Goal: Task Accomplishment & Management: Manage account settings

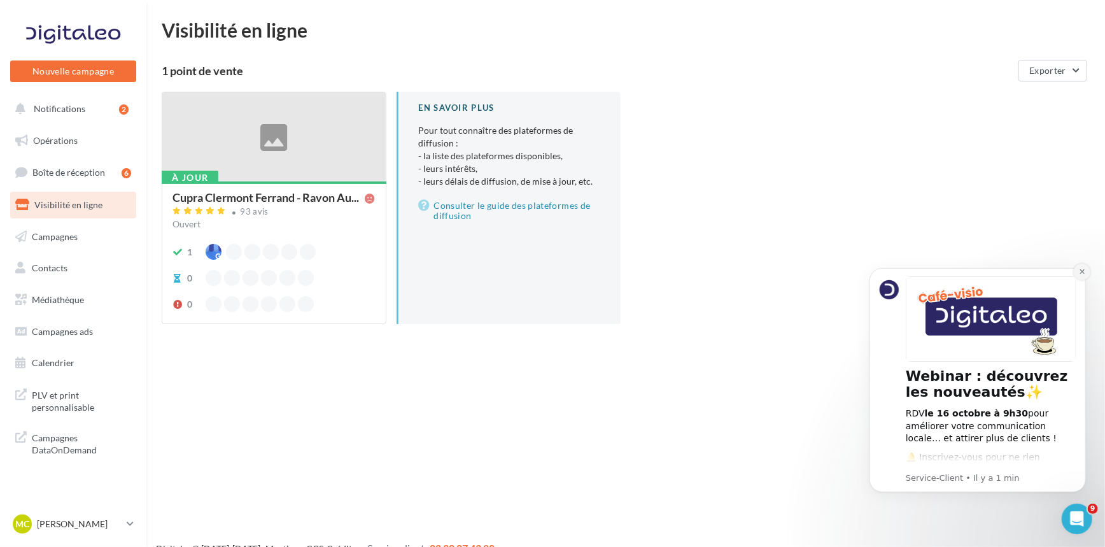
click at [1078, 269] on icon "Dismiss notification" at bounding box center [1081, 270] width 7 height 7
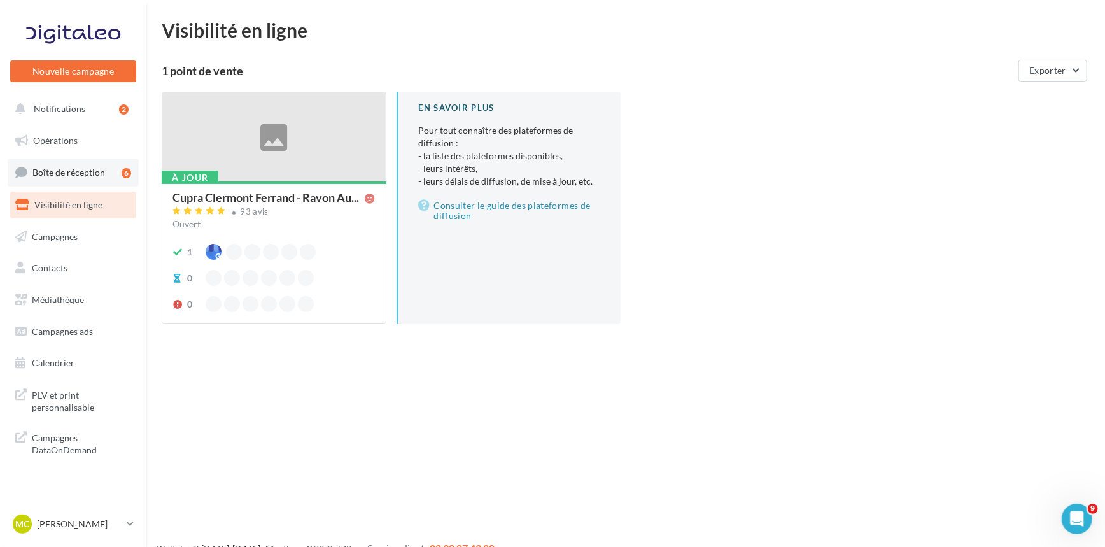
click at [54, 172] on span "Boîte de réception" at bounding box center [68, 172] width 73 height 11
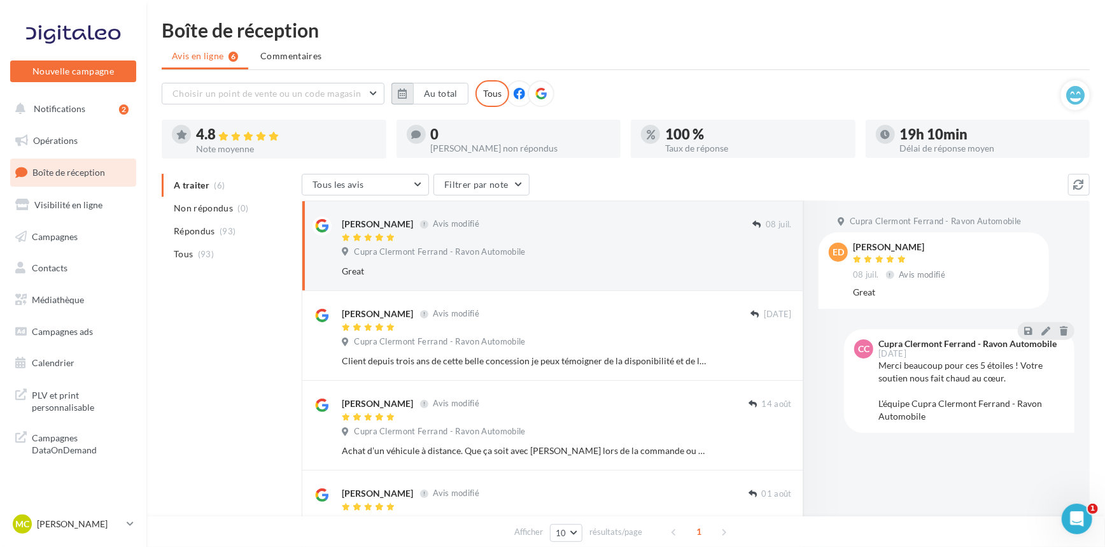
click at [408, 90] on button "button" at bounding box center [402, 94] width 22 height 22
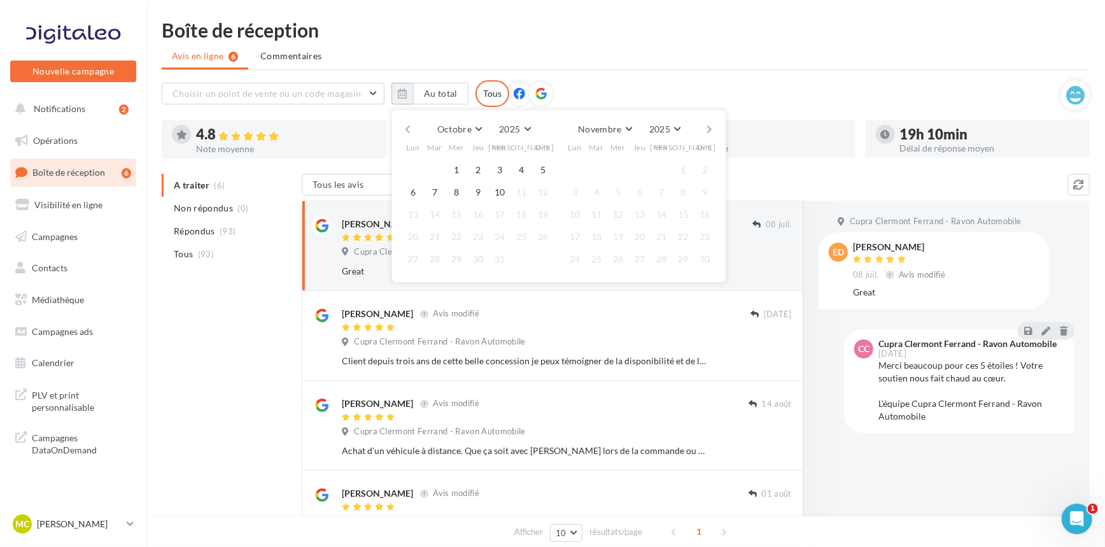
click at [409, 129] on button "button" at bounding box center [407, 129] width 11 height 18
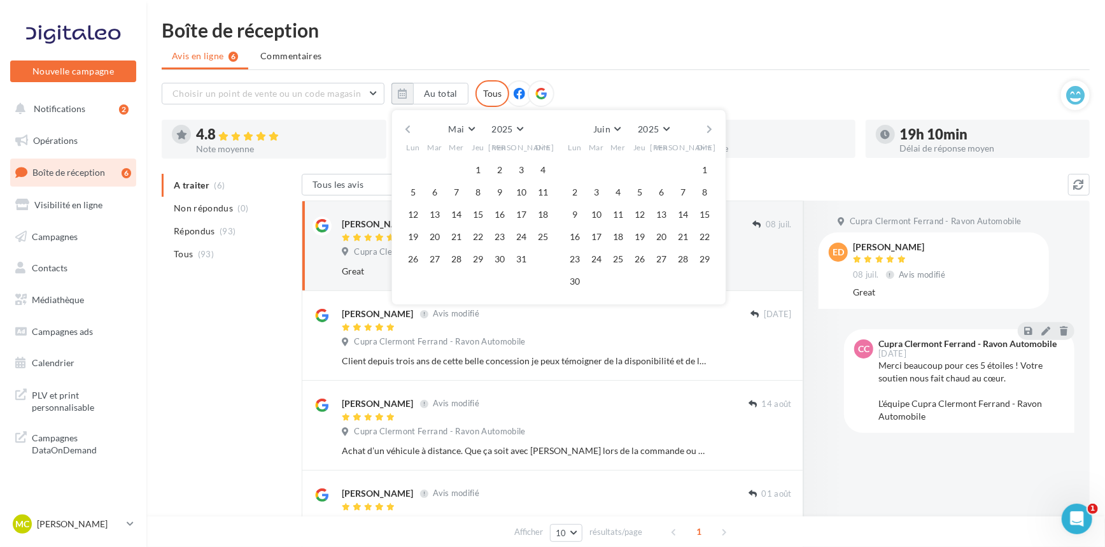
click at [409, 129] on button "button" at bounding box center [407, 129] width 11 height 18
click at [409, 127] on button "button" at bounding box center [407, 129] width 11 height 18
click at [458, 169] on button "1" at bounding box center [456, 169] width 19 height 19
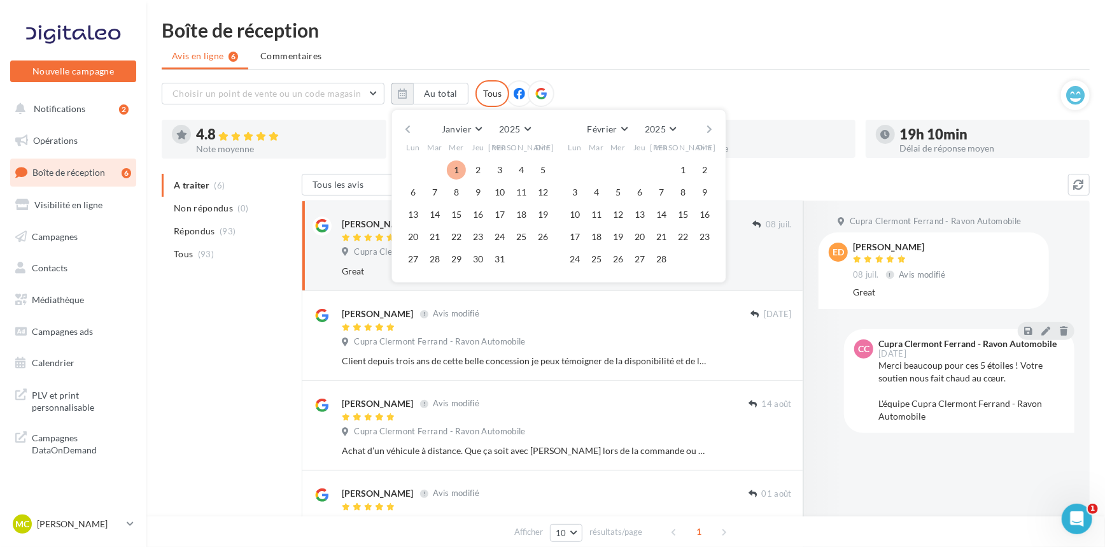
click at [715, 127] on div "Janvier Janvier Février Mars Avril Mai Juin Juillet Août Septembre Octobre Nove…" at bounding box center [558, 195] width 335 height 173
click at [710, 128] on button "button" at bounding box center [710, 129] width 11 height 18
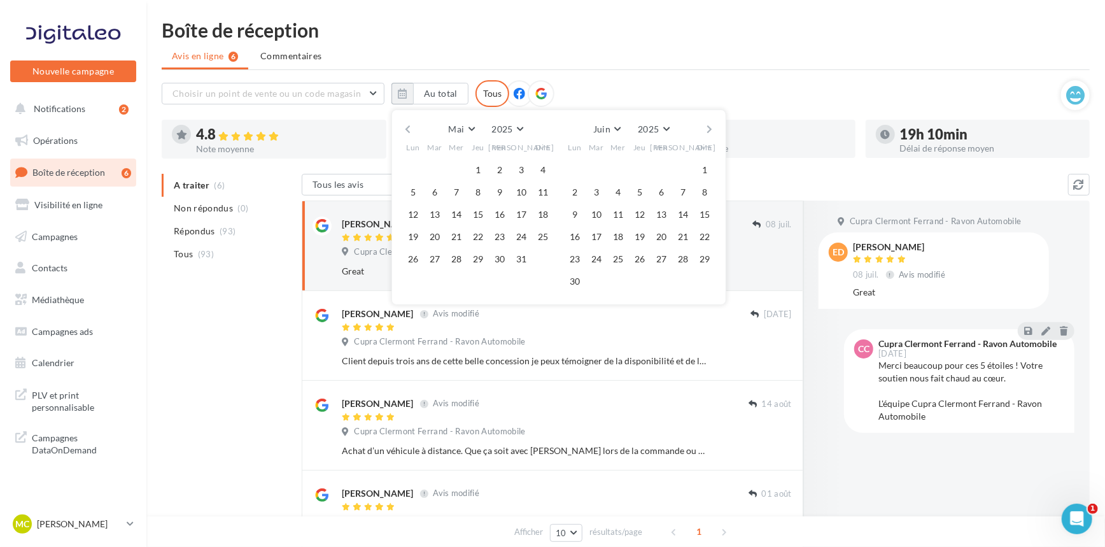
click at [710, 128] on button "button" at bounding box center [710, 129] width 11 height 18
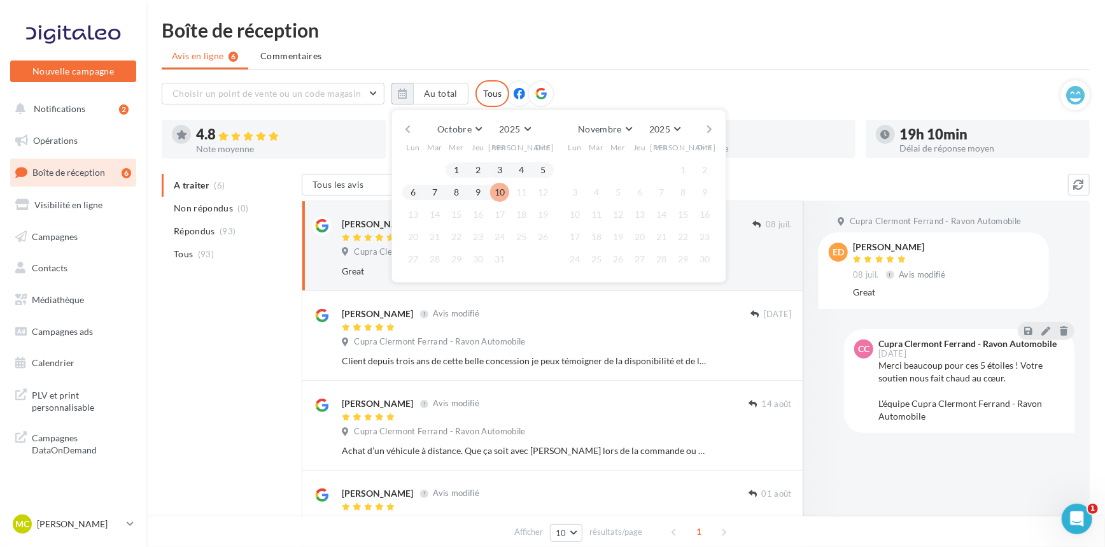
click at [496, 191] on button "10" at bounding box center [499, 192] width 19 height 19
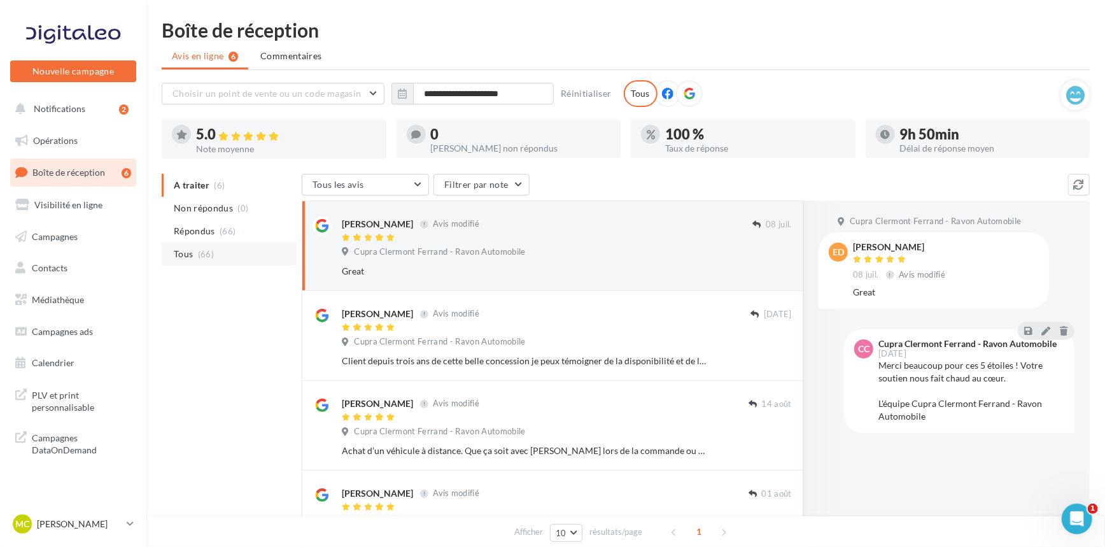
click at [246, 245] on li "Tous (66)" at bounding box center [229, 253] width 135 height 23
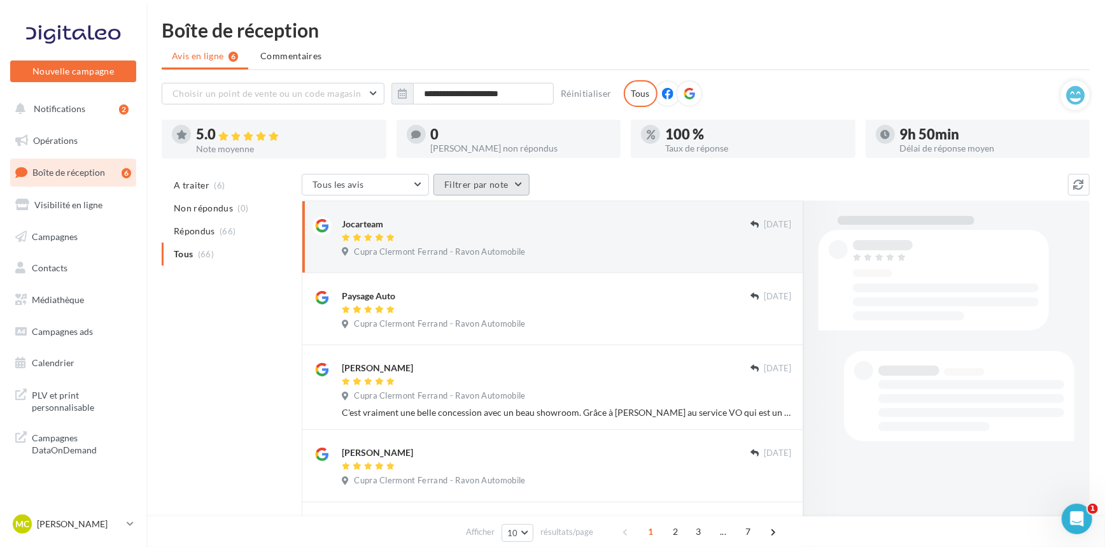
click at [498, 186] on button "Filtrer par note" at bounding box center [481, 185] width 96 height 22
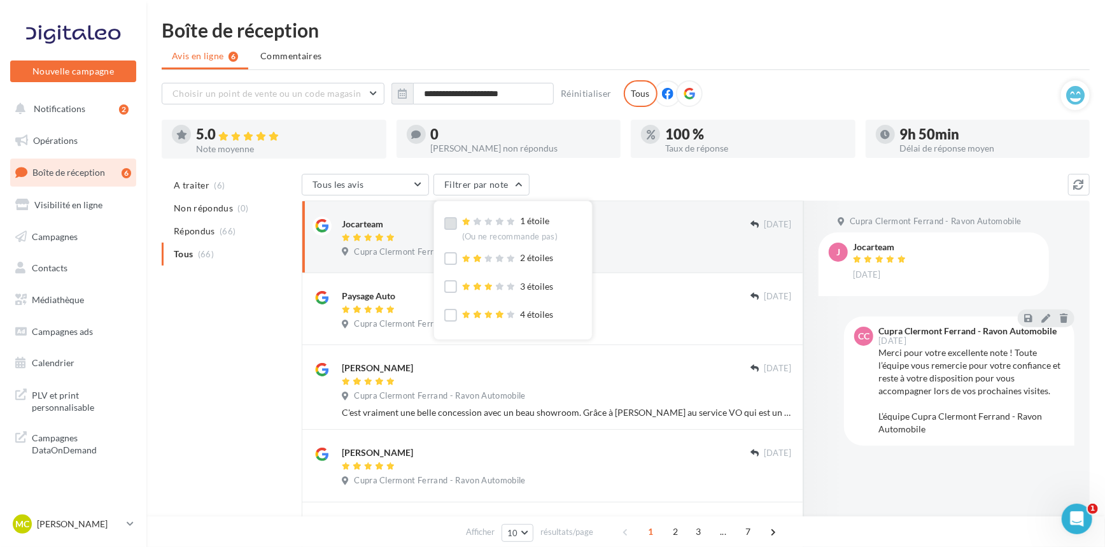
click at [455, 223] on label at bounding box center [450, 223] width 13 height 13
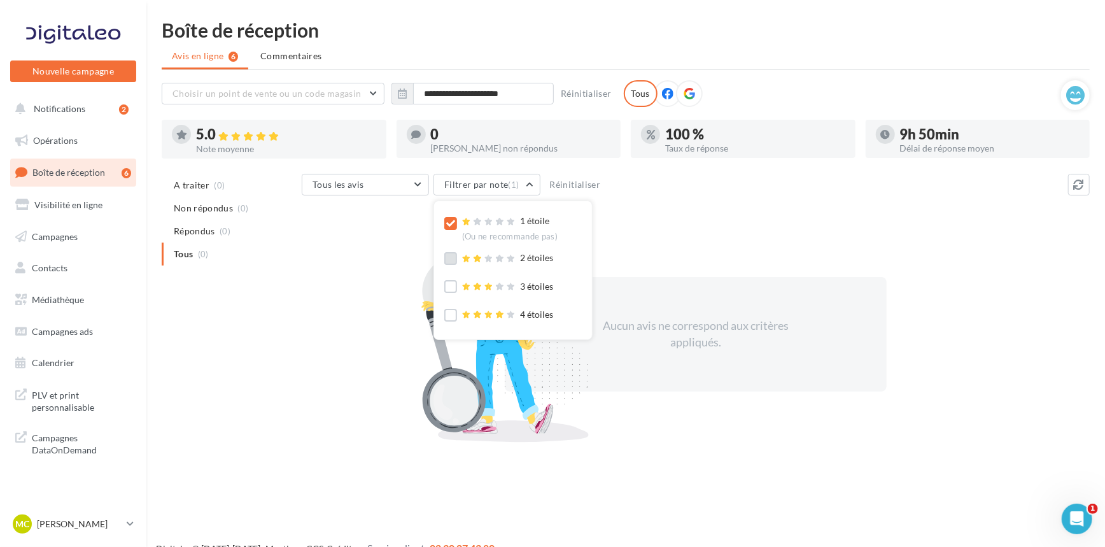
click at [449, 259] on label at bounding box center [450, 258] width 13 height 13
click at [452, 290] on label at bounding box center [450, 286] width 13 height 13
drag, startPoint x: 93, startPoint y: 507, endPoint x: 104, endPoint y: 519, distance: 16.2
click at [95, 511] on nav "Nouvelle campagne Nouvelle campagne Notifications 2 Opérations Boîte de récepti…" at bounding box center [73, 273] width 146 height 547
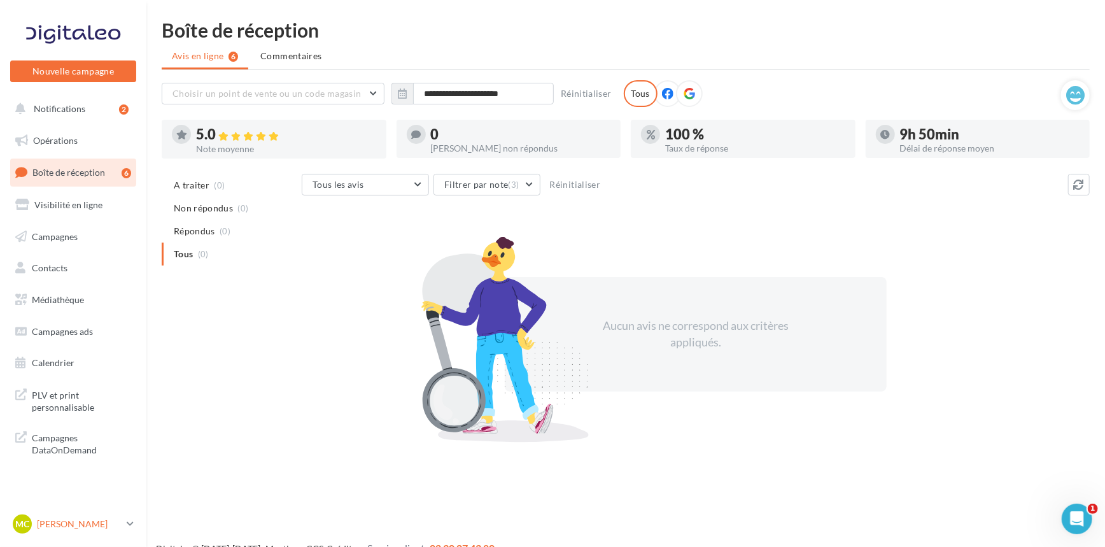
click at [106, 523] on p "[PERSON_NAME]" at bounding box center [79, 523] width 85 height 13
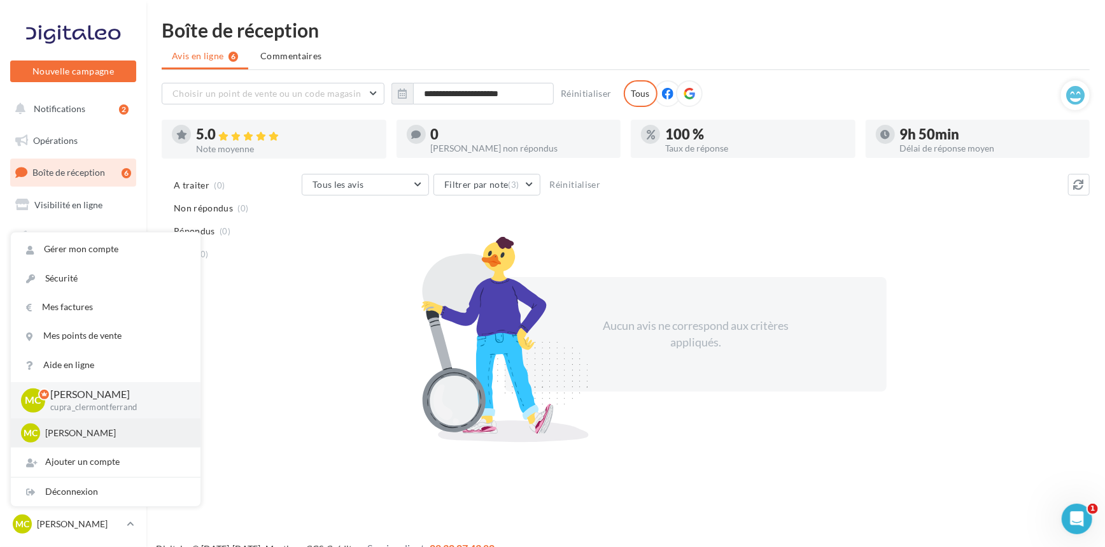
click at [114, 439] on div "MC Marie-Céline VIALLA cupra_saintetienne" at bounding box center [105, 432] width 169 height 19
